Goal: Task Accomplishment & Management: Manage account settings

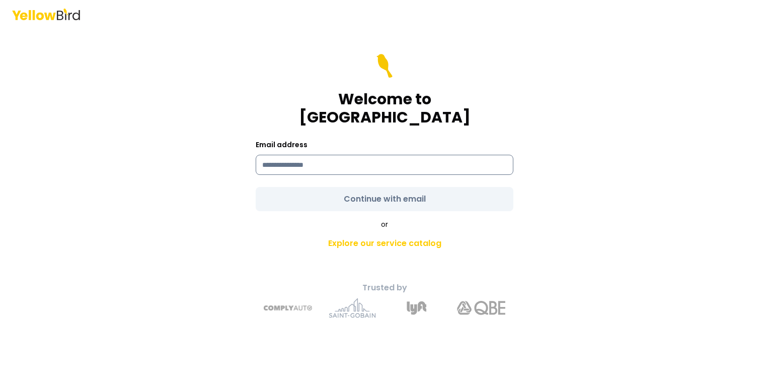
click at [377, 162] on input at bounding box center [385, 165] width 258 height 20
type input "**********"
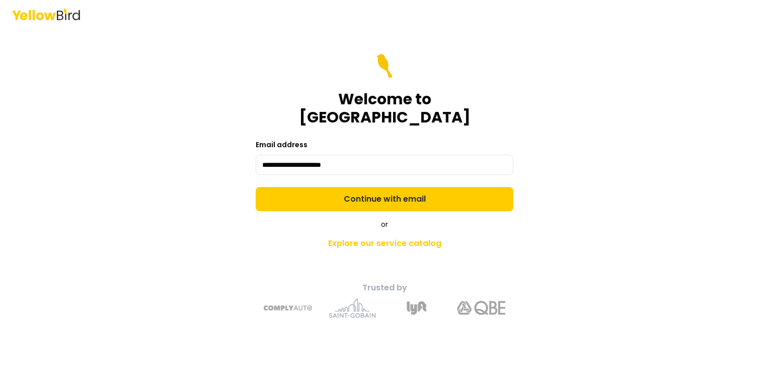
click at [370, 192] on form "**********" at bounding box center [385, 132] width 258 height 157
click at [370, 192] on button "Continue with email" at bounding box center [385, 199] width 258 height 24
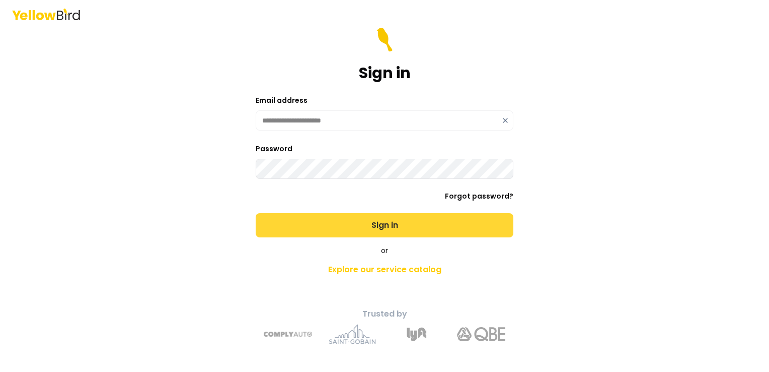
click at [354, 223] on button "Sign in" at bounding box center [385, 225] width 258 height 24
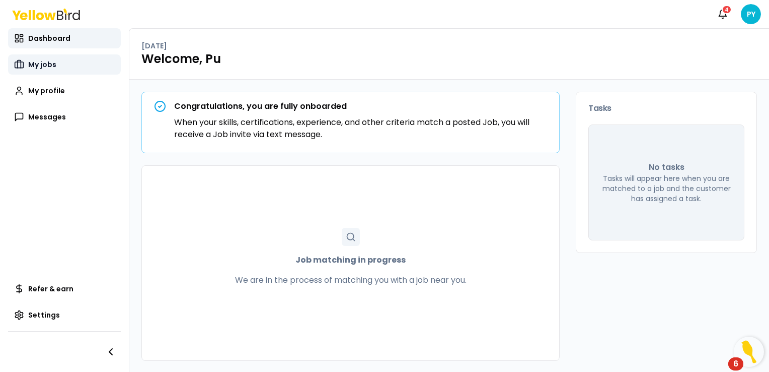
click at [55, 69] on span "My jobs" at bounding box center [42, 64] width 28 height 10
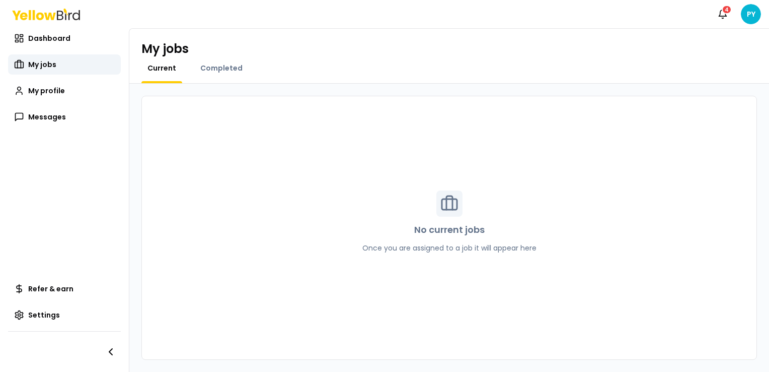
click at [213, 77] on div "Completed" at bounding box center [221, 73] width 54 height 20
click at [215, 69] on span "Completed" at bounding box center [221, 68] width 42 height 10
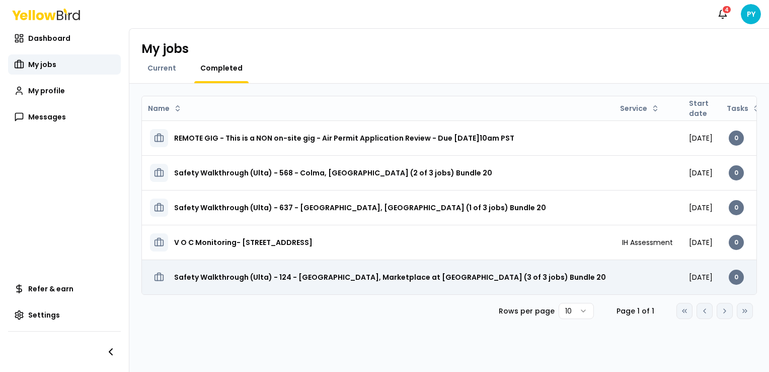
click at [281, 273] on h3 "Safety Walkthrough (Ulta) - 124 - [GEOGRAPHIC_DATA], Marketplace at [GEOGRAPHIC…" at bounding box center [390, 277] width 432 height 18
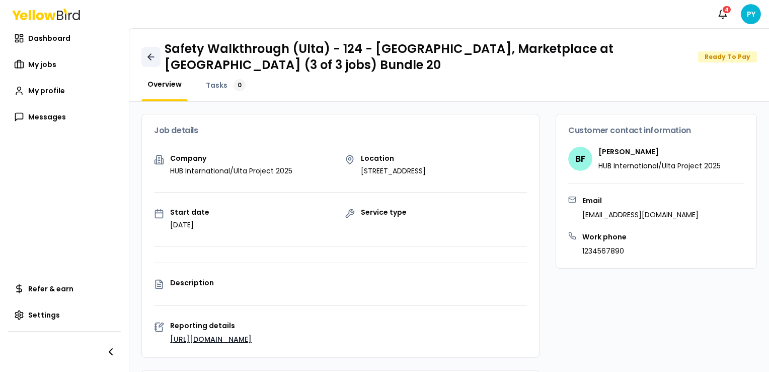
click at [143, 57] on link at bounding box center [150, 57] width 19 height 20
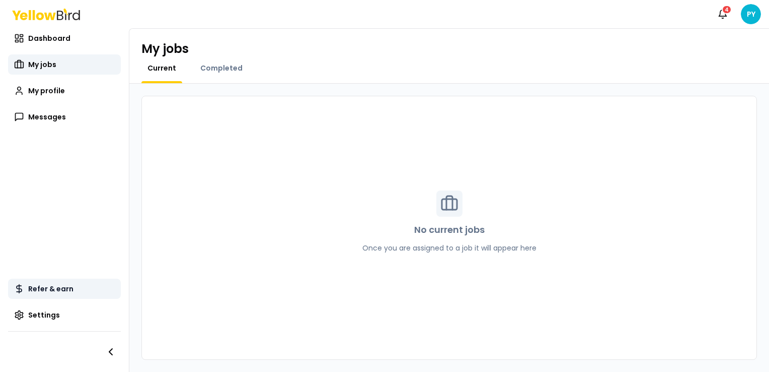
click at [50, 281] on link "Refer & earn" at bounding box center [64, 288] width 113 height 20
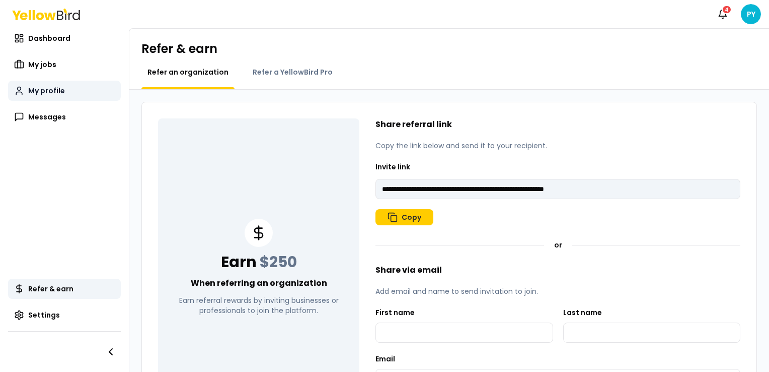
click at [68, 84] on link "My profile" at bounding box center [64, 91] width 113 height 20
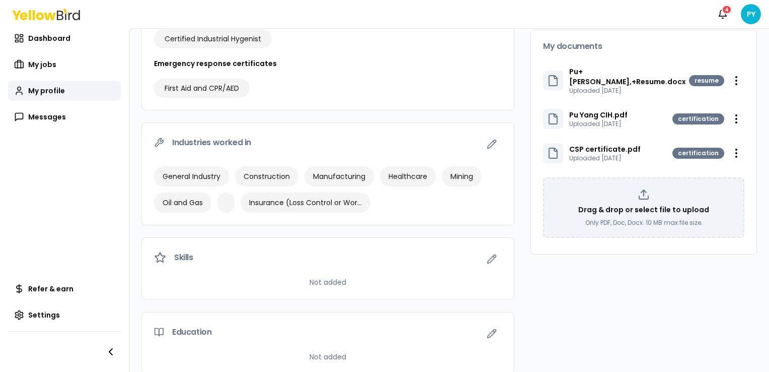
scroll to position [260, 0]
